Goal: Information Seeking & Learning: Learn about a topic

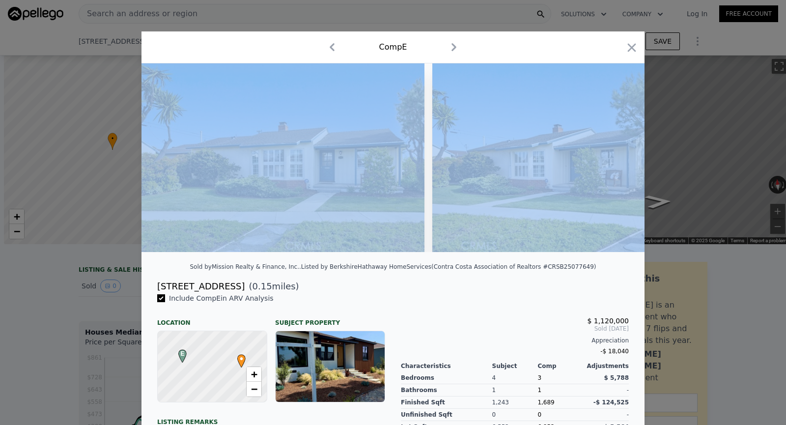
scroll to position [0, 6603]
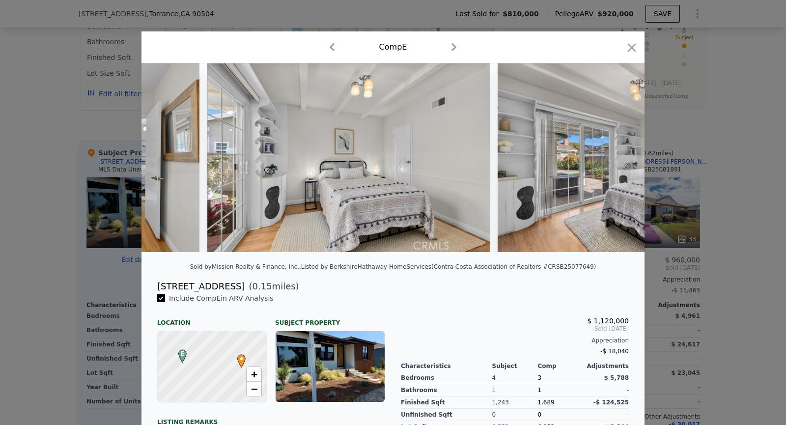
click at [635, 41] on icon "button" at bounding box center [632, 48] width 14 height 14
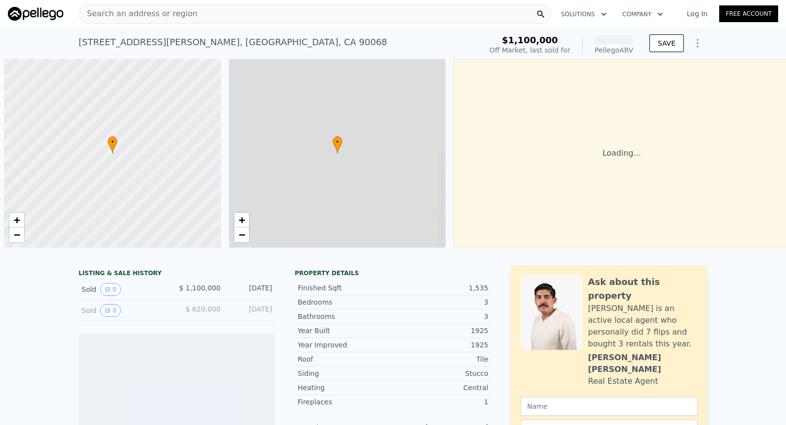
scroll to position [0, 4]
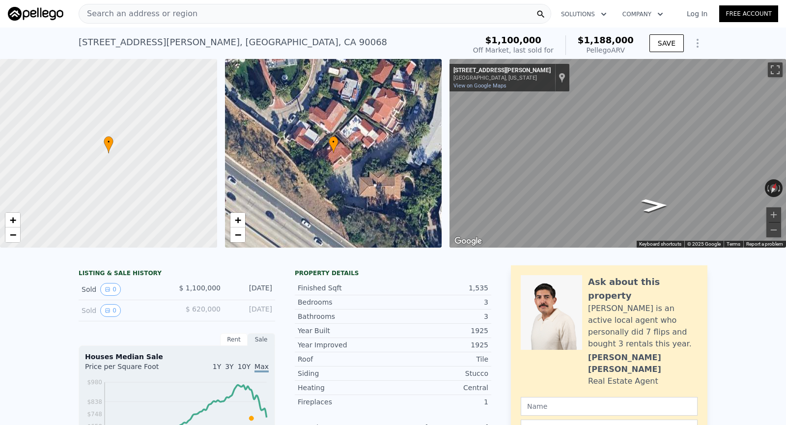
click at [297, 13] on div "Search an address or region" at bounding box center [315, 14] width 473 height 20
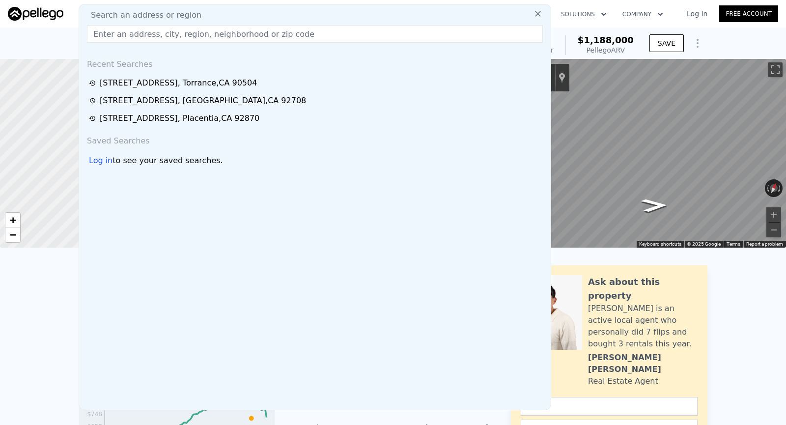
type input "[STREET_ADDRESS]"
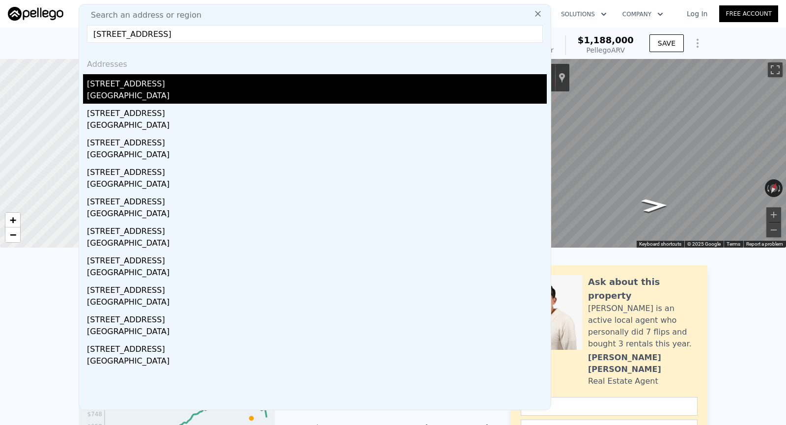
click at [211, 93] on div "[GEOGRAPHIC_DATA]" at bounding box center [317, 97] width 460 height 14
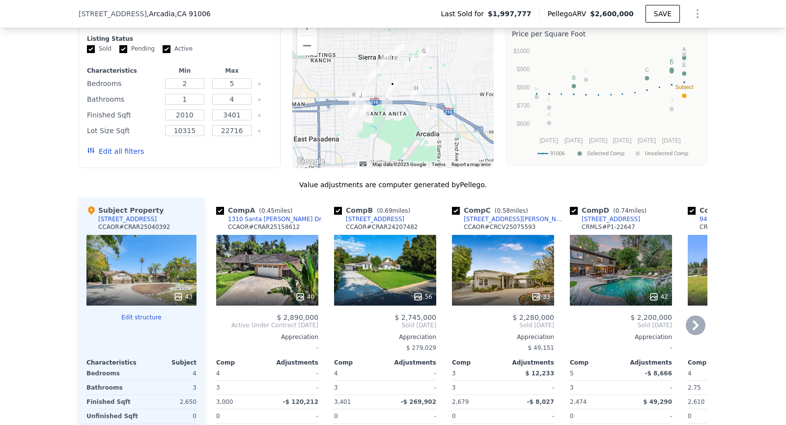
scroll to position [924, 0]
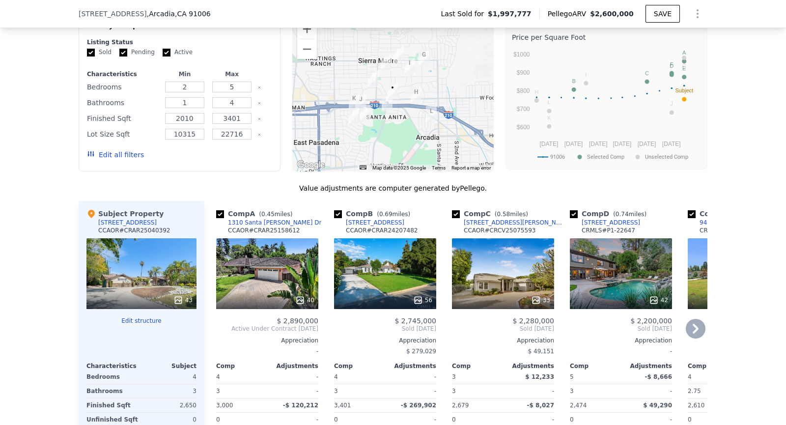
click at [694, 332] on icon at bounding box center [696, 329] width 20 height 20
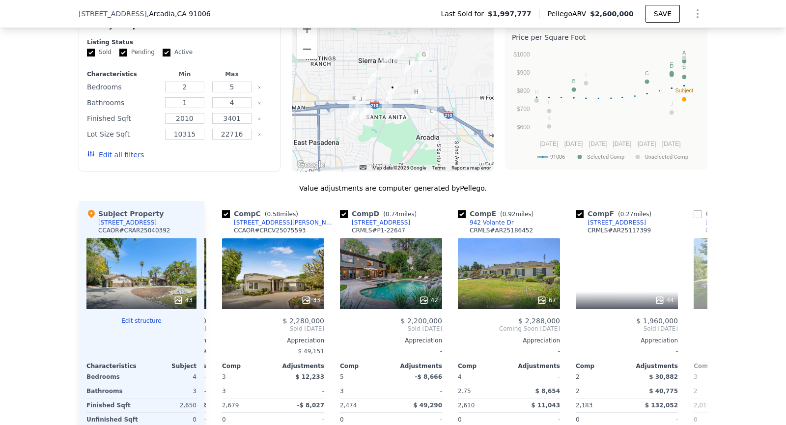
scroll to position [0, 236]
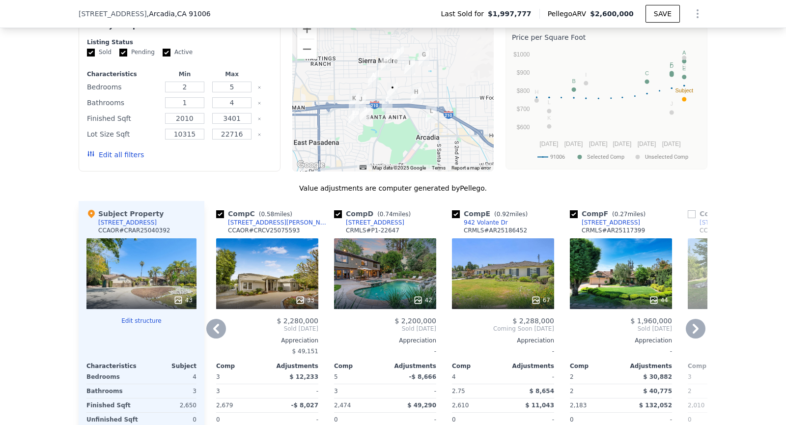
click at [214, 320] on icon at bounding box center [216, 329] width 20 height 20
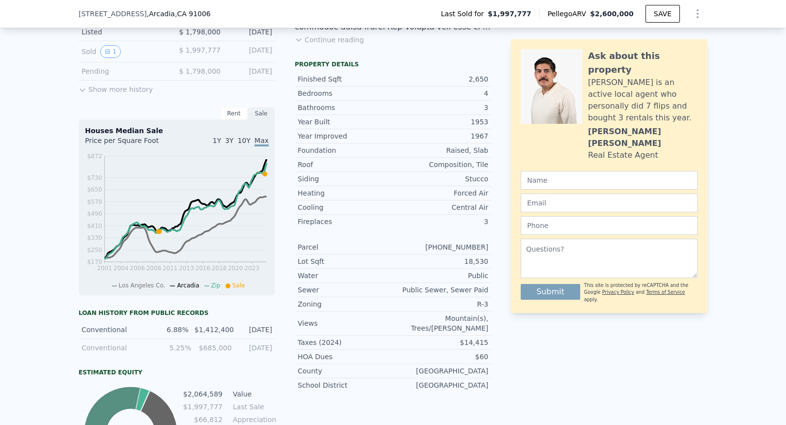
scroll to position [310, 0]
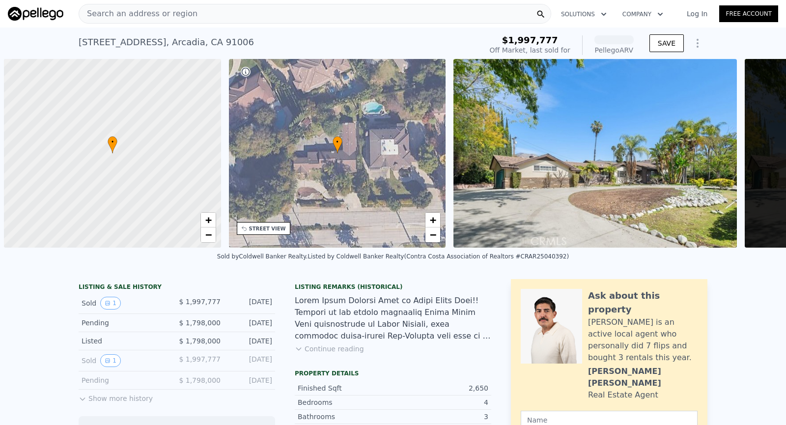
scroll to position [0, 4]
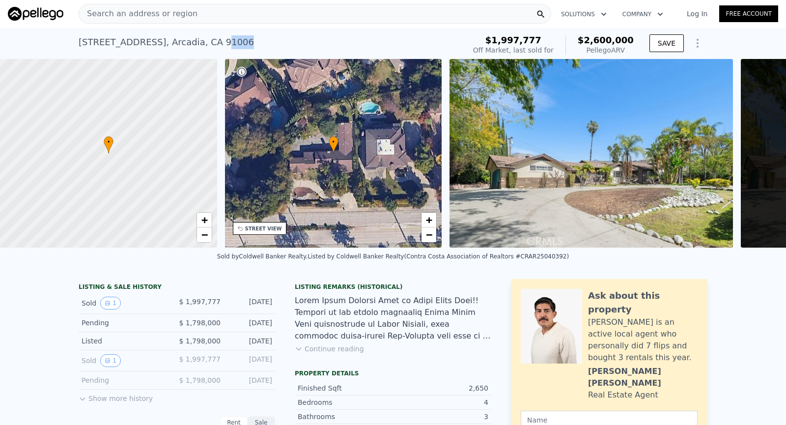
drag, startPoint x: 251, startPoint y: 38, endPoint x: 211, endPoint y: 36, distance: 39.8
click at [211, 36] on div "[STREET_ADDRESS] Sold [DATE] for $1.998m (~ARV $2.600m )" at bounding box center [270, 45] width 383 height 28
click at [211, 36] on div "[STREET_ADDRESS]" at bounding box center [166, 42] width 175 height 14
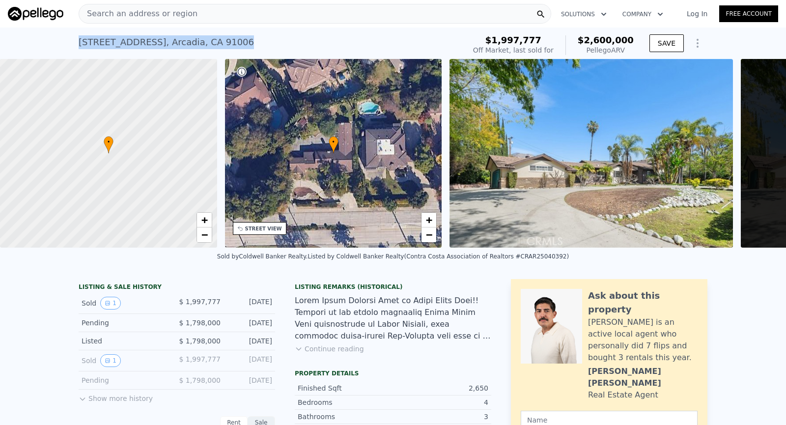
click at [216, 39] on div "[STREET_ADDRESS]" at bounding box center [166, 42] width 175 height 14
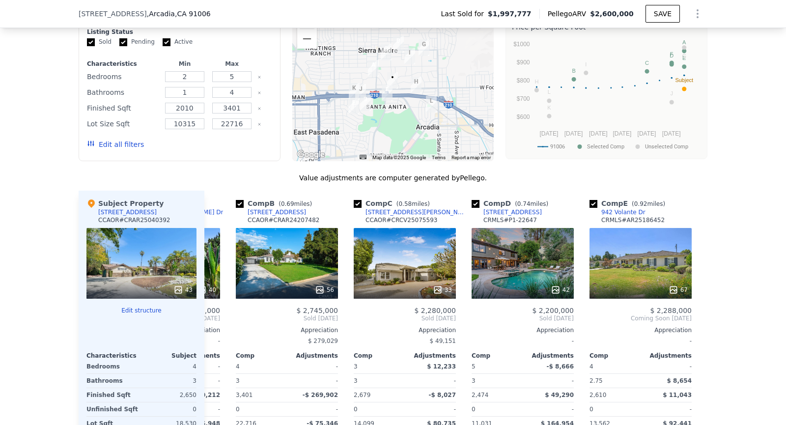
scroll to position [0, 100]
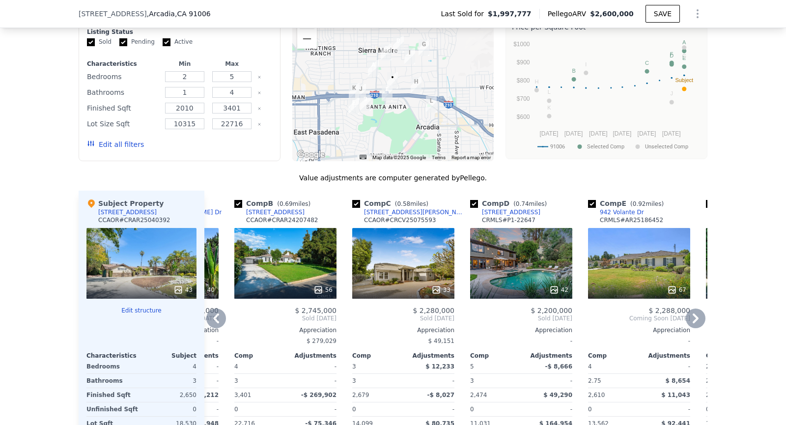
click at [617, 264] on div "67" at bounding box center [639, 263] width 102 height 71
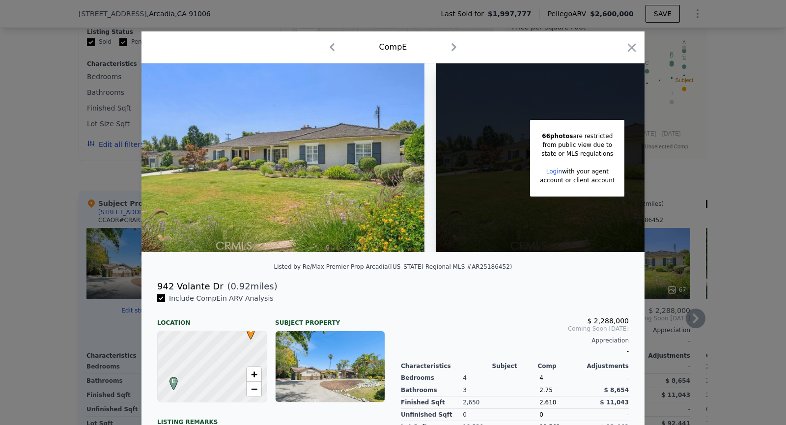
click at [617, 264] on div "Listed by Re/Max Premier Prop [GEOGRAPHIC_DATA] ([US_STATE] Regional MLS #AR251…" at bounding box center [393, 270] width 503 height 20
click at [633, 50] on icon "button" at bounding box center [632, 47] width 8 height 8
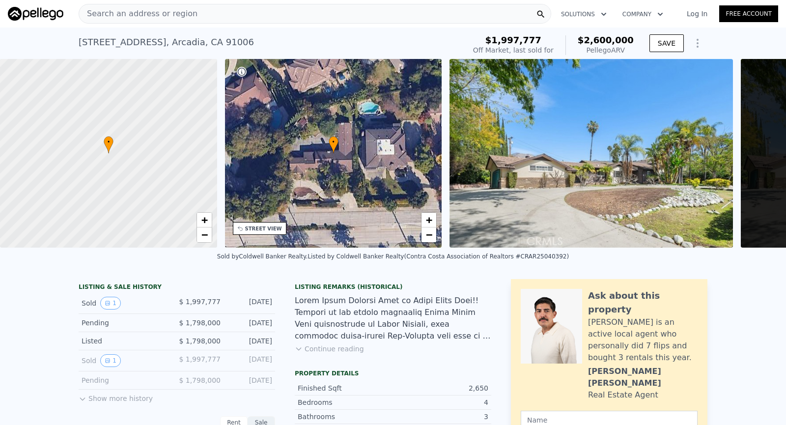
click at [453, 200] on img at bounding box center [591, 153] width 283 height 189
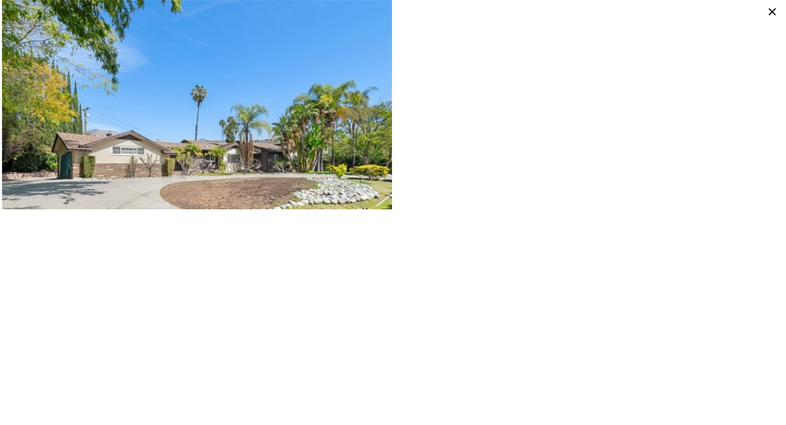
click at [773, 13] on icon at bounding box center [772, 11] width 7 height 7
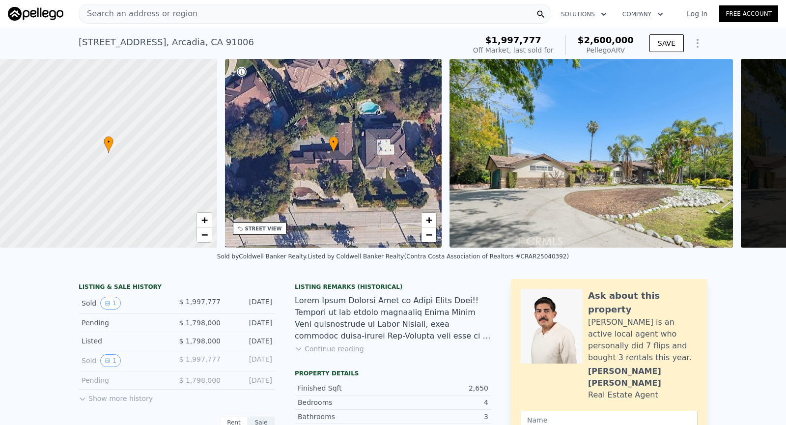
click at [219, 41] on div "[STREET_ADDRESS]" at bounding box center [166, 42] width 175 height 14
drag, startPoint x: 234, startPoint y: 42, endPoint x: 209, endPoint y: 35, distance: 26.1
click at [209, 35] on div "[STREET_ADDRESS] Sold [DATE] for $1.998m (~ARV $2.600m )" at bounding box center [270, 45] width 383 height 28
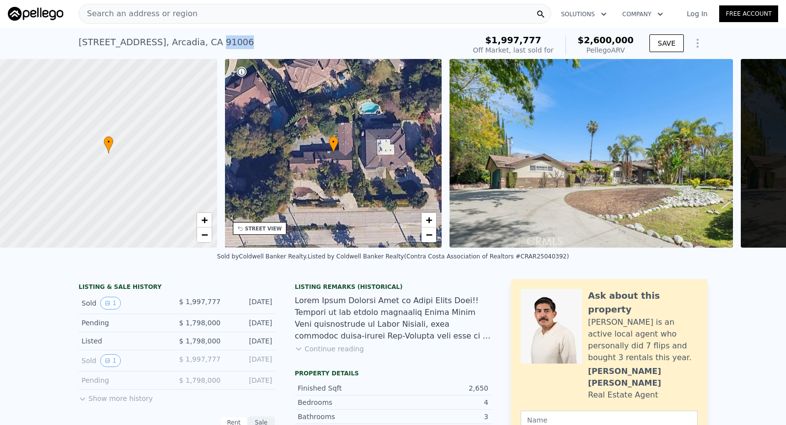
copy div "91006"
